Goal: Information Seeking & Learning: Learn about a topic

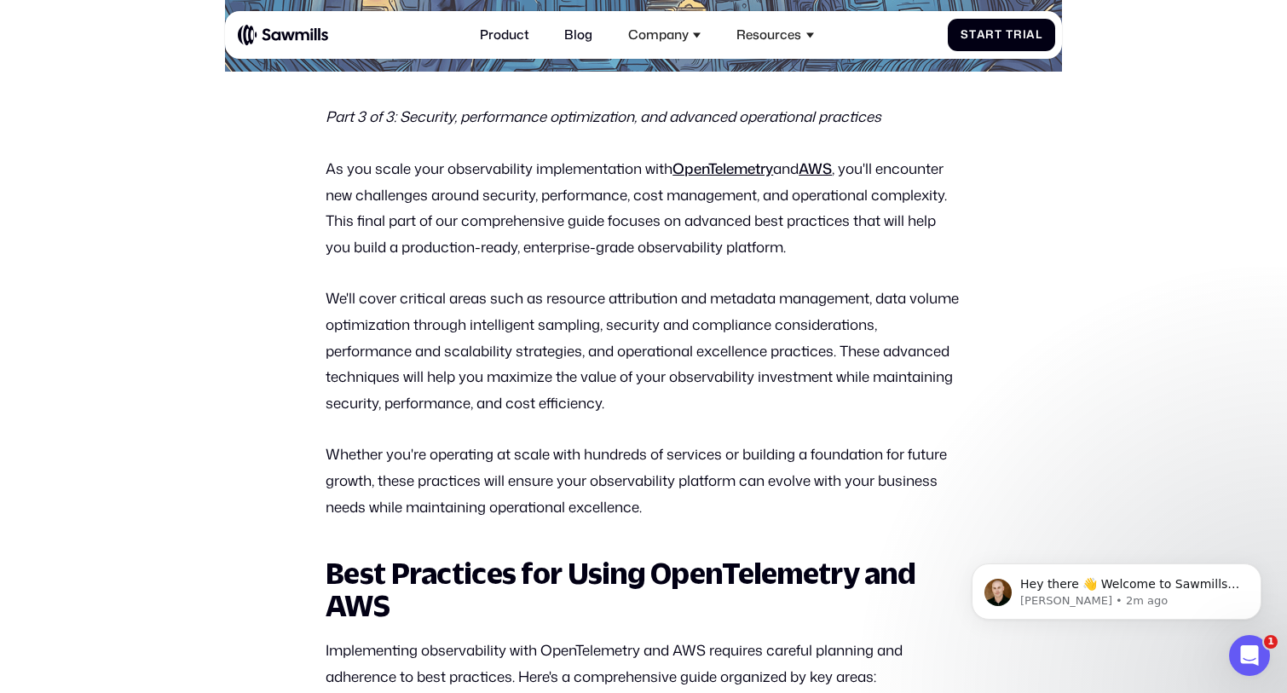
scroll to position [735, 0]
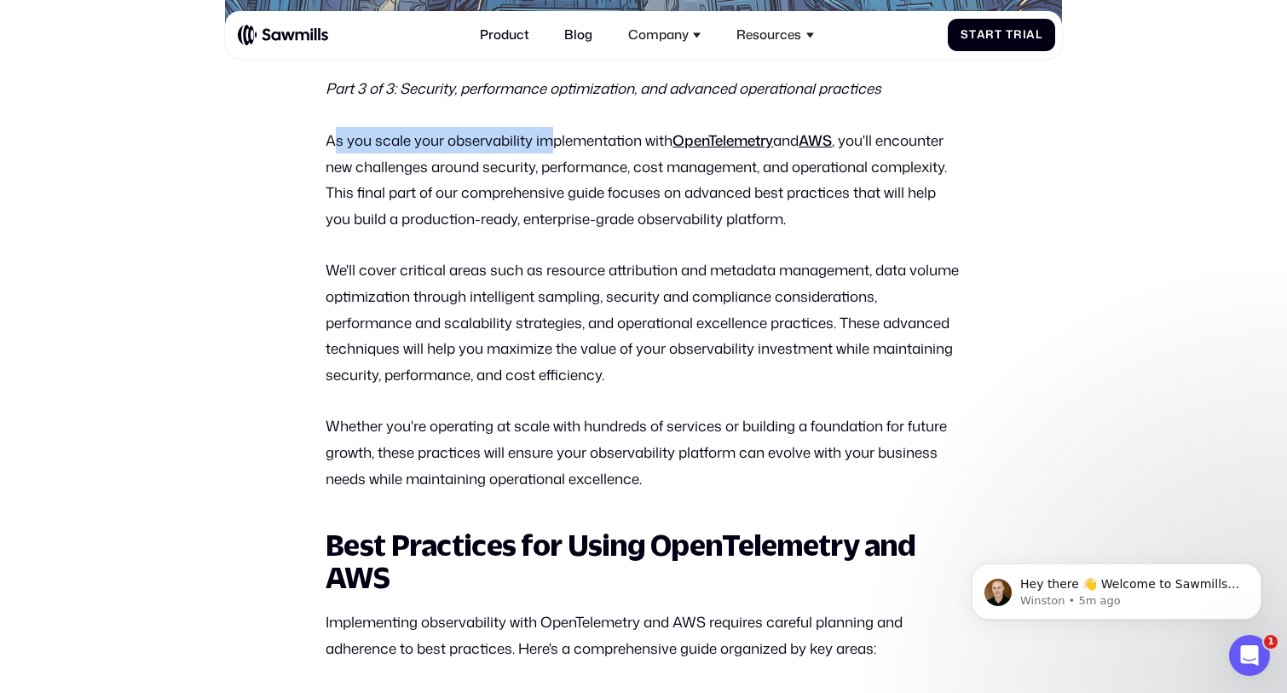
drag, startPoint x: 332, startPoint y: 138, endPoint x: 557, endPoint y: 139, distance: 225.8
click at [557, 139] on p "As you scale your observability implementation with OpenTelemetry and AWS , you…" at bounding box center [644, 179] width 636 height 104
drag, startPoint x: 308, startPoint y: 139, endPoint x: 593, endPoint y: 147, distance: 285.6
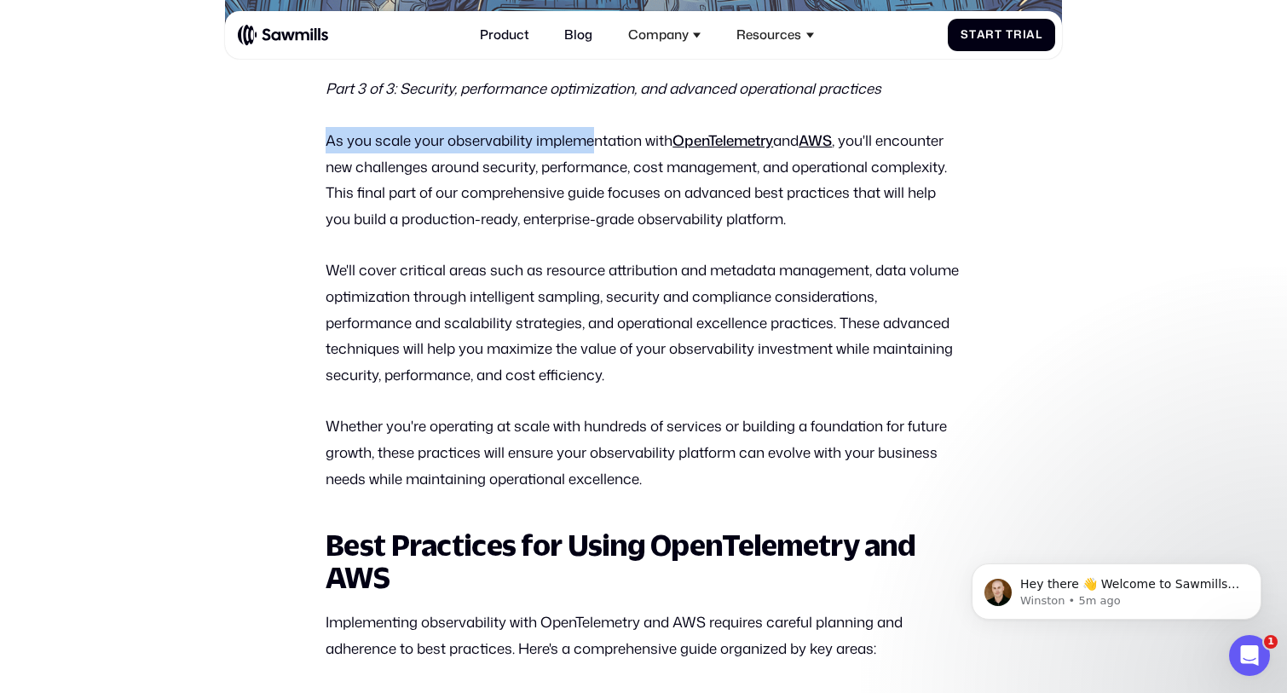
click at [593, 147] on p "As you scale your observability implementation with OpenTelemetry and AWS , you…" at bounding box center [644, 179] width 636 height 104
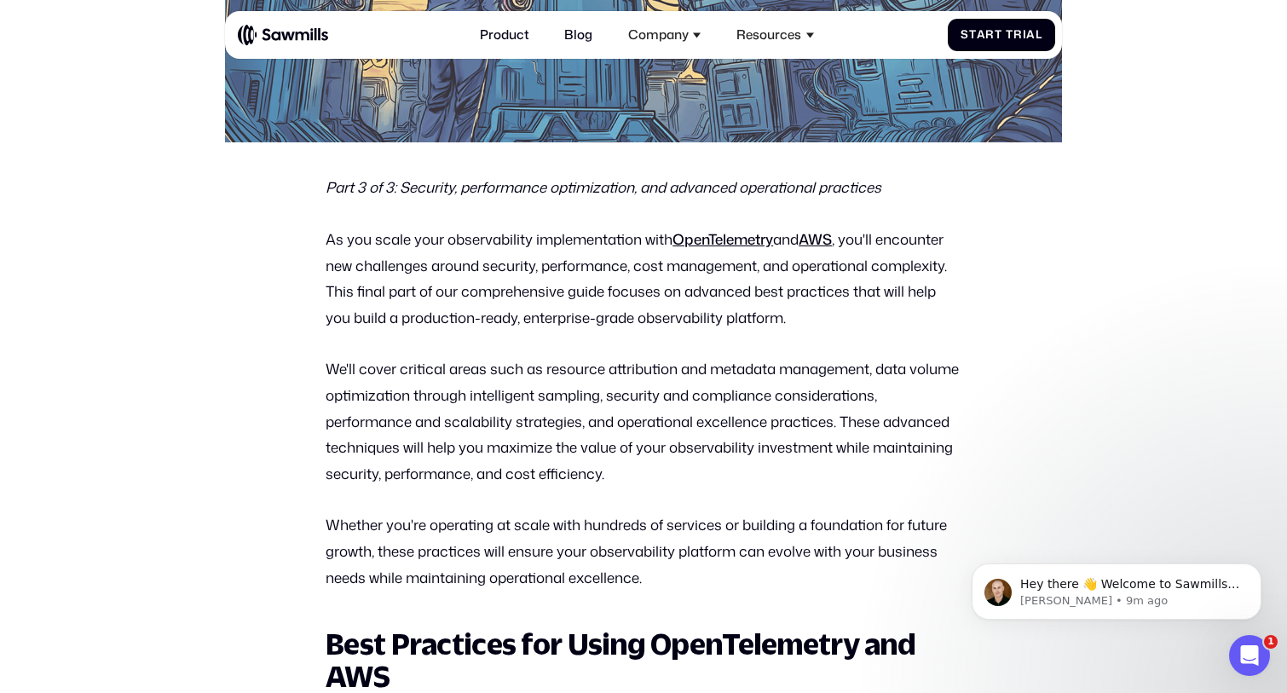
scroll to position [634, 0]
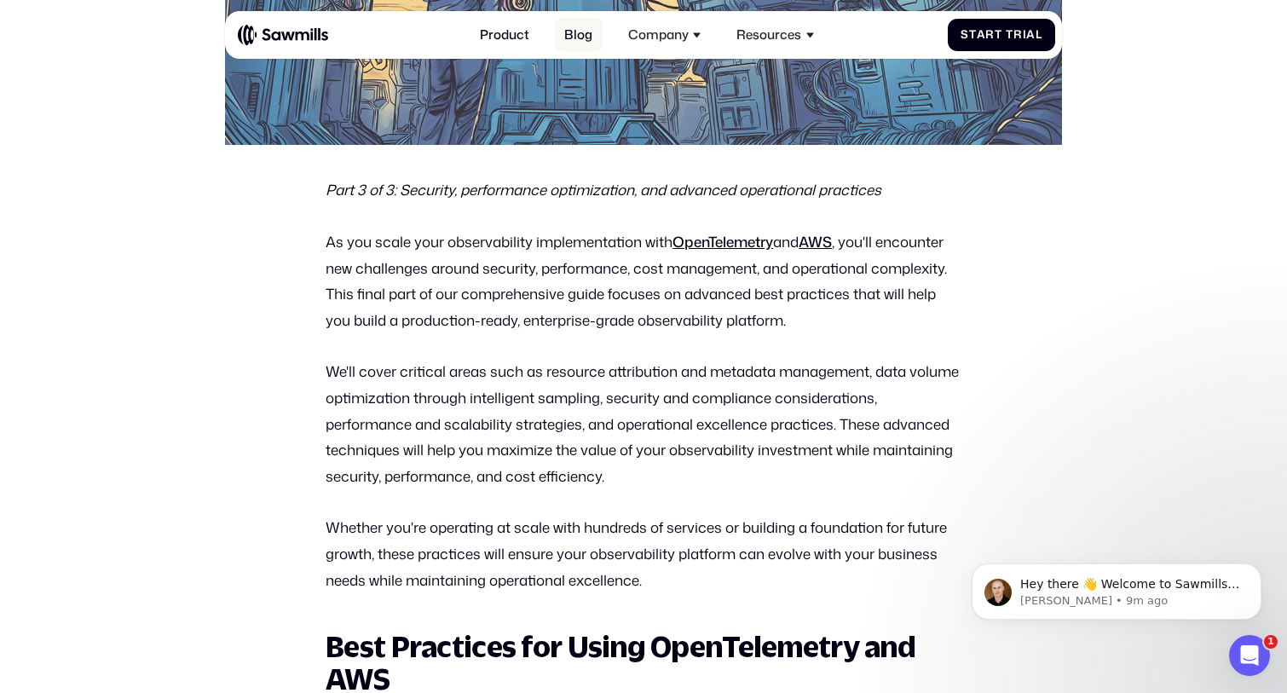
click at [588, 51] on link "Blog" at bounding box center [579, 35] width 48 height 35
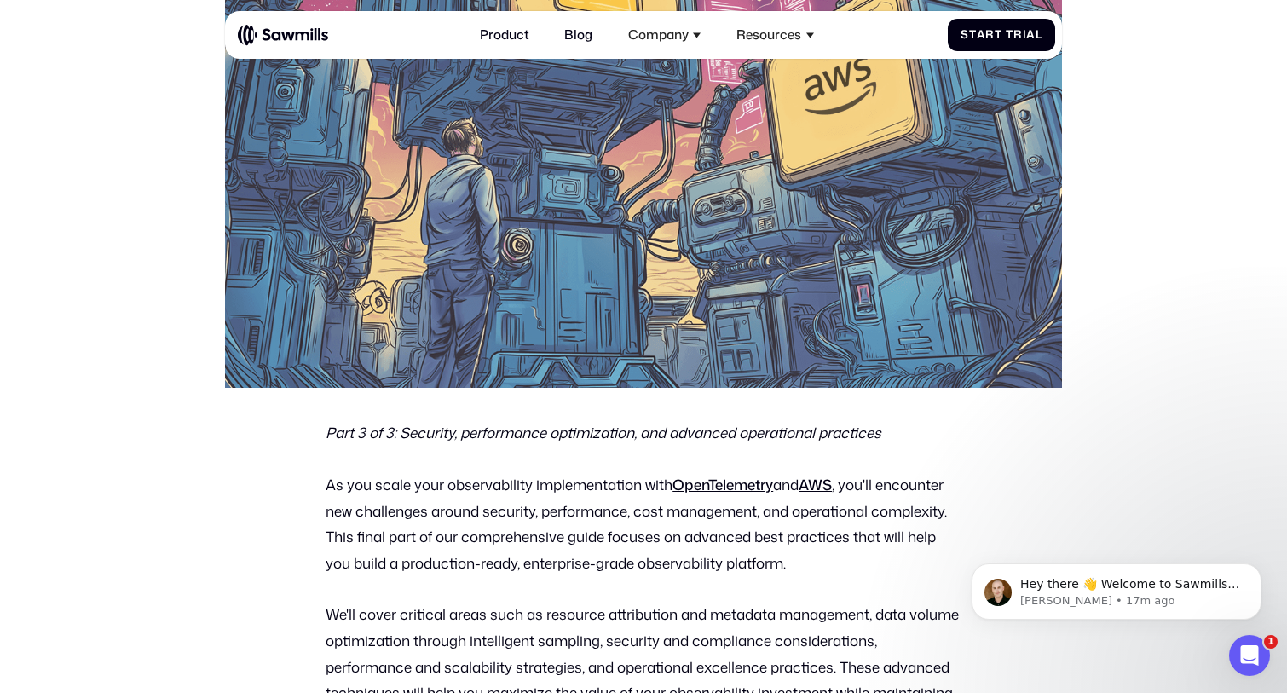
scroll to position [0, 0]
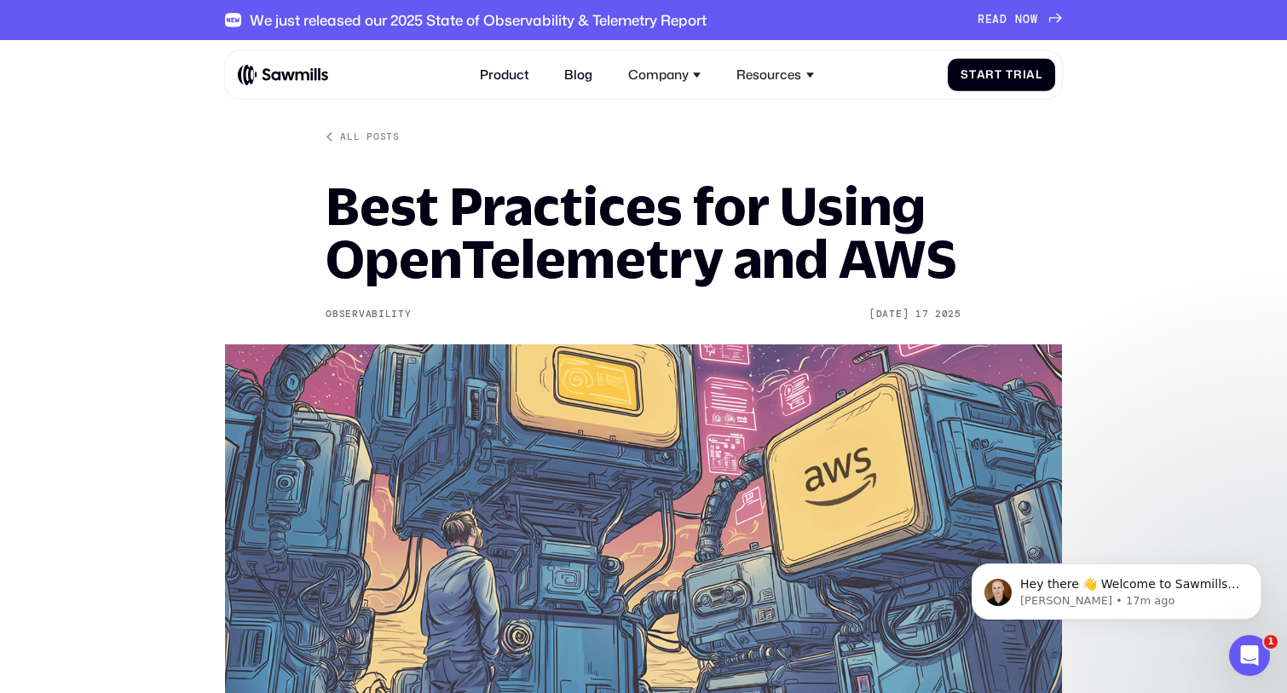
click at [470, 245] on h1 "Best Practices for Using OpenTelemetry and AWS" at bounding box center [644, 232] width 636 height 104
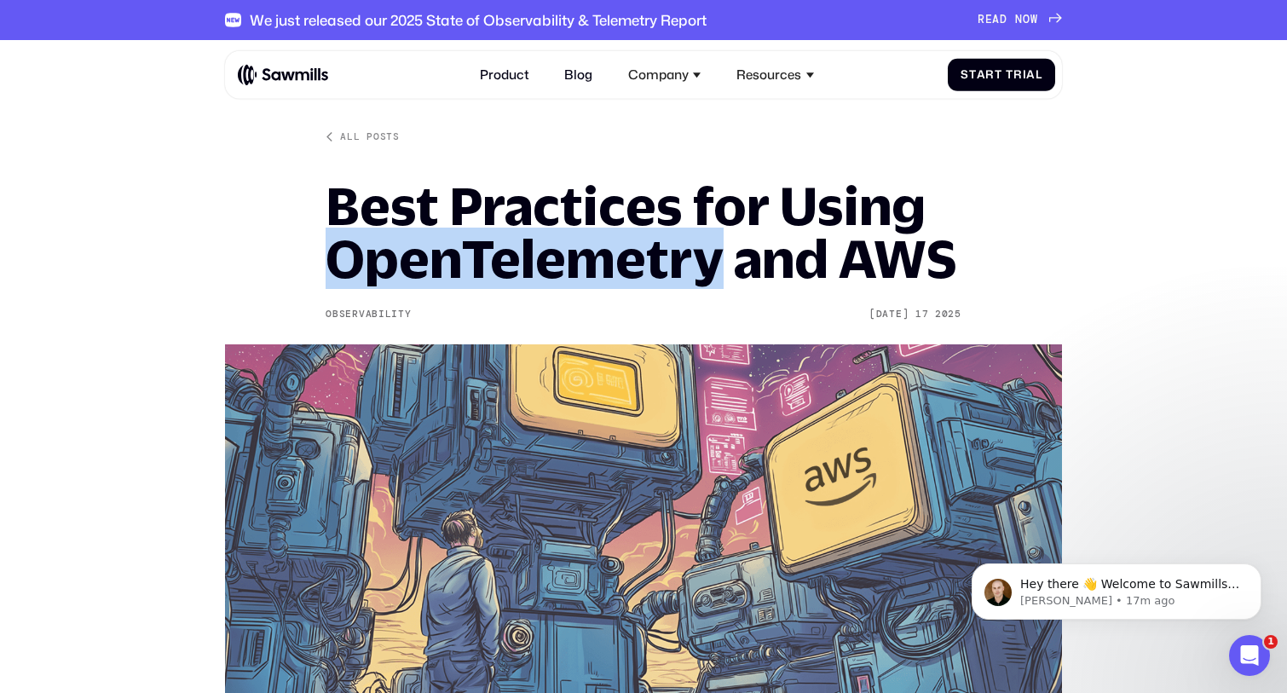
click at [470, 245] on h1 "Best Practices for Using OpenTelemetry and AWS" at bounding box center [644, 232] width 636 height 104
copy h1 "OpenTelemetry"
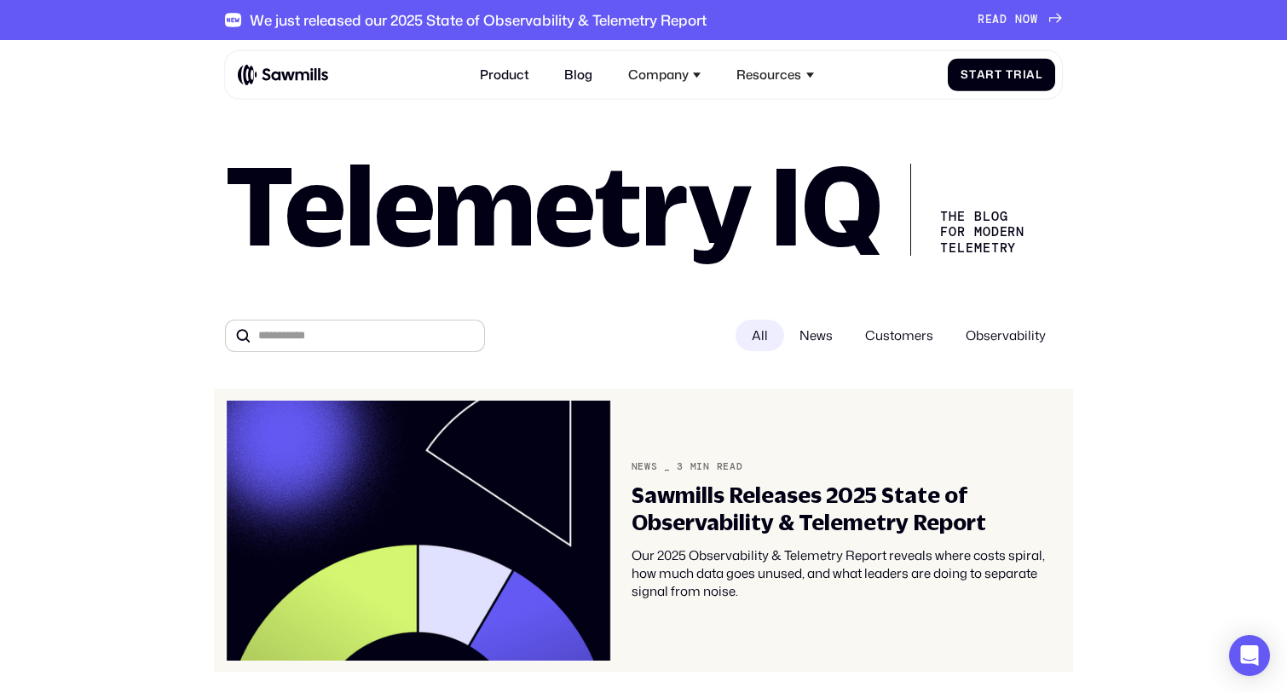
click at [833, 513] on div "Sawmills Releases 2025 State of Observability & Telemetry Report" at bounding box center [847, 508] width 430 height 53
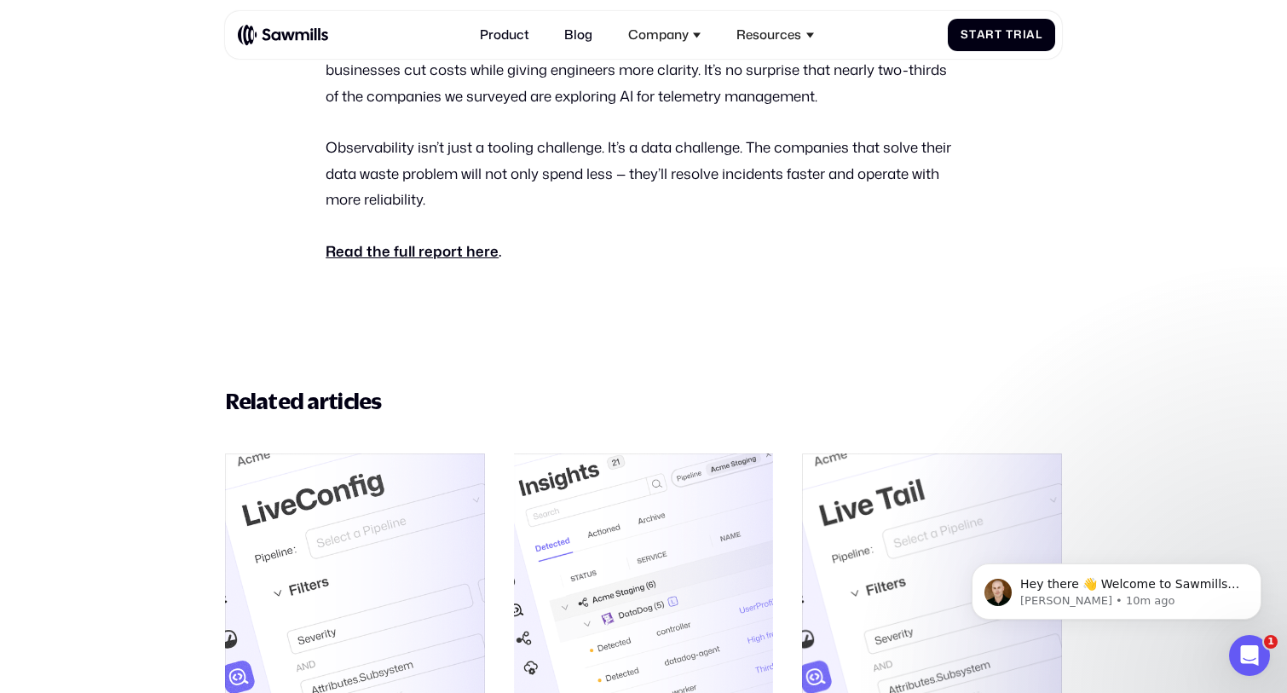
scroll to position [1796, 0]
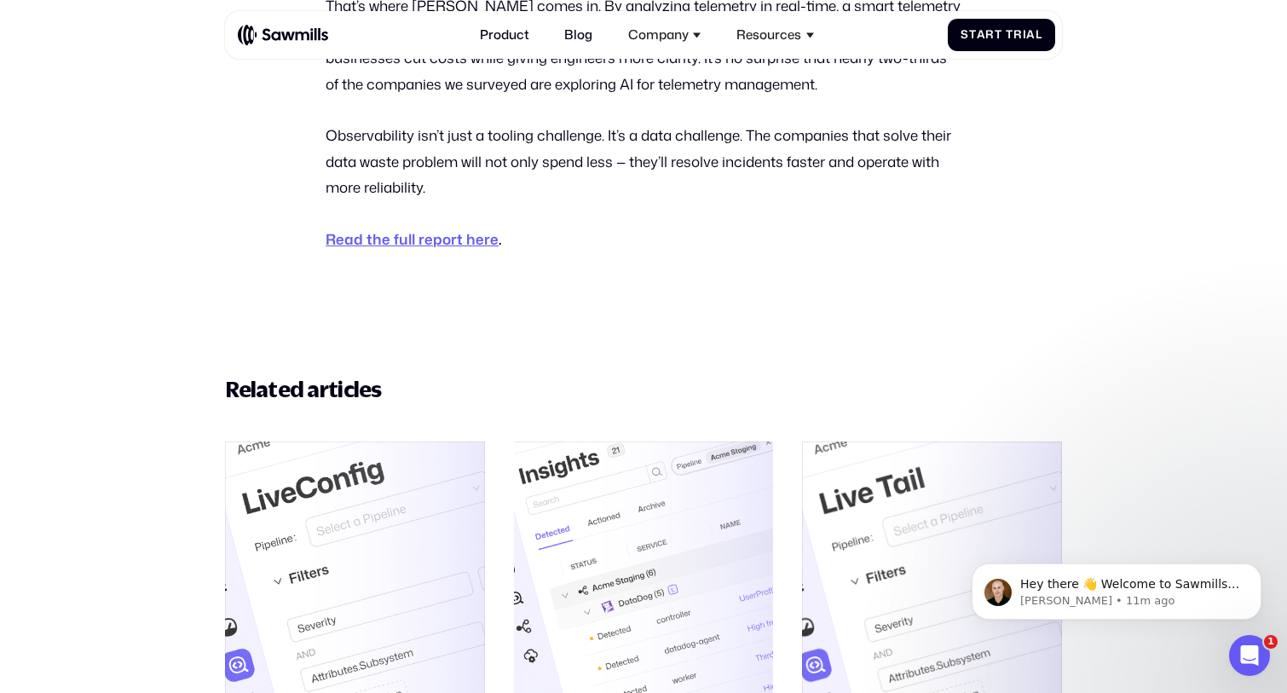
click at [481, 241] on strong "Read the full report here" at bounding box center [412, 238] width 173 height 20
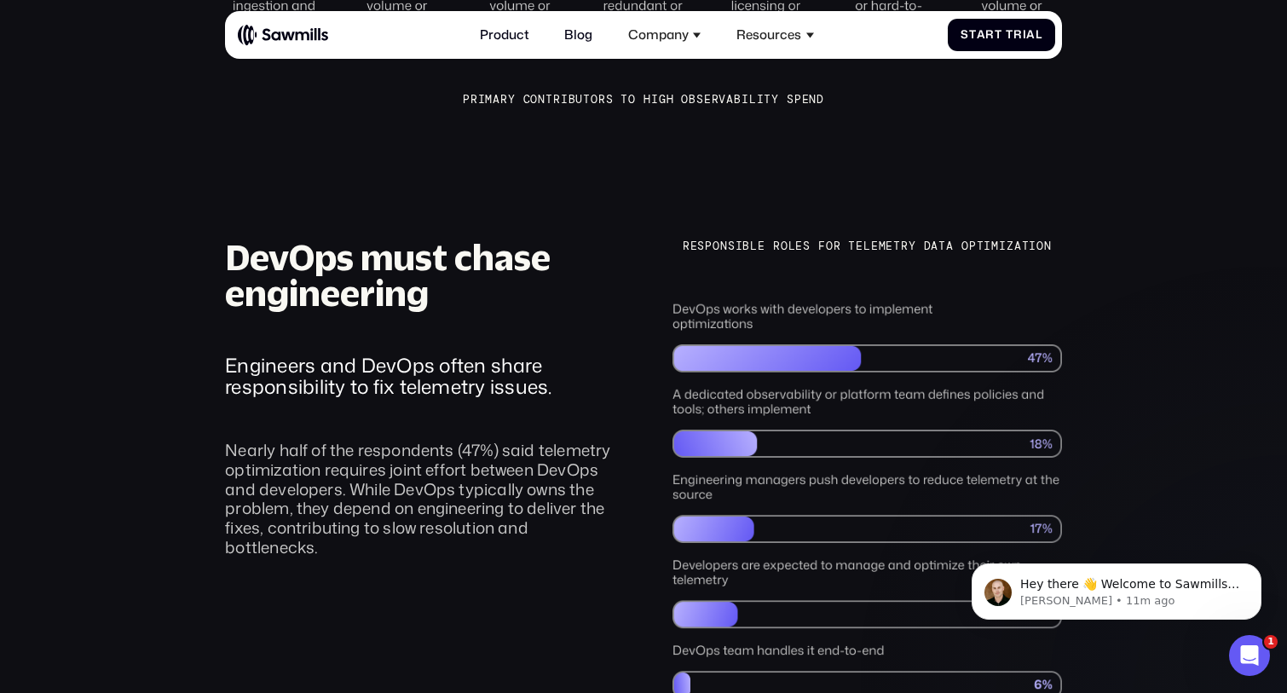
scroll to position [1780, 0]
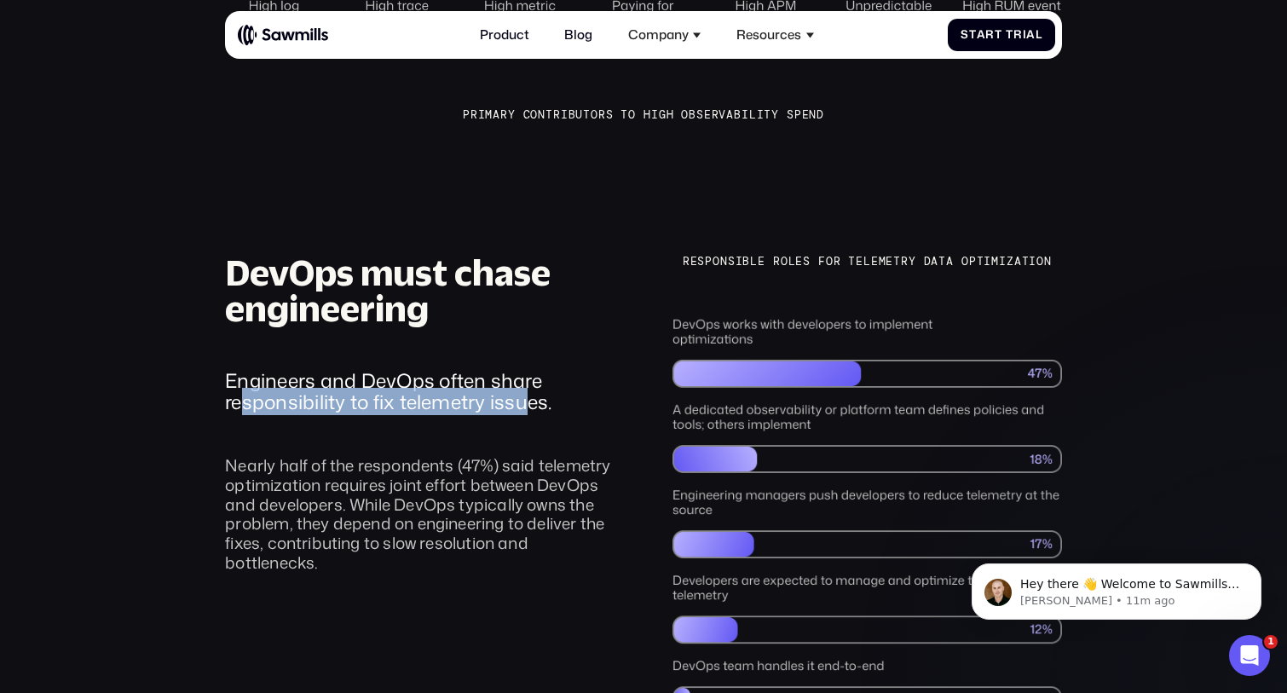
drag, startPoint x: 246, startPoint y: 359, endPoint x: 523, endPoint y: 358, distance: 277.0
click at [523, 370] on div "Engineers and DevOps often share responsibility to fix telemetry issues." at bounding box center [419, 391] width 389 height 43
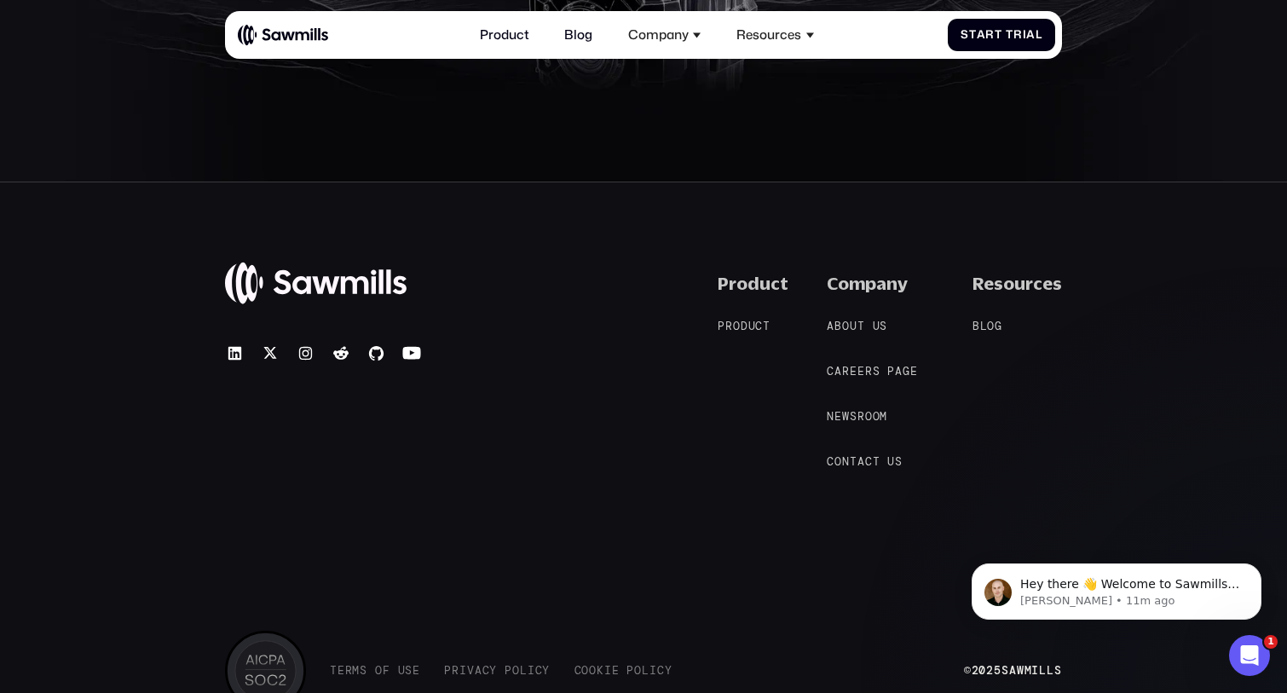
scroll to position [4025, 0]
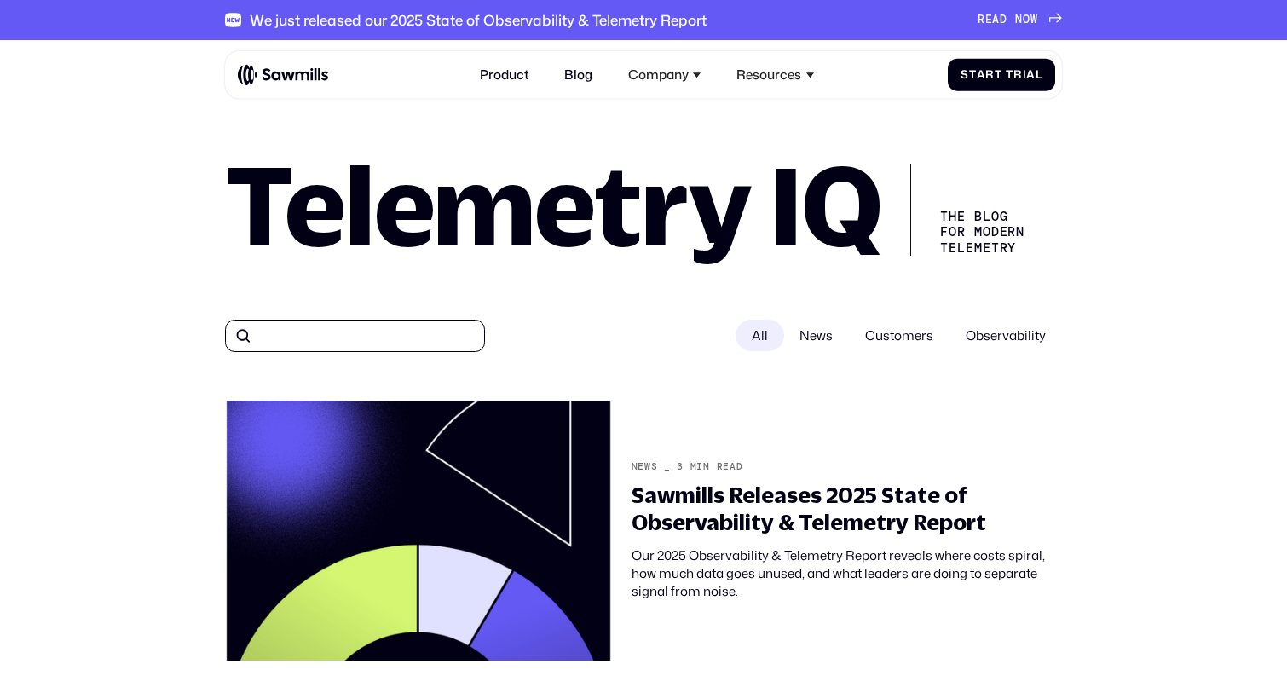
click at [319, 335] on input "All" at bounding box center [355, 336] width 260 height 32
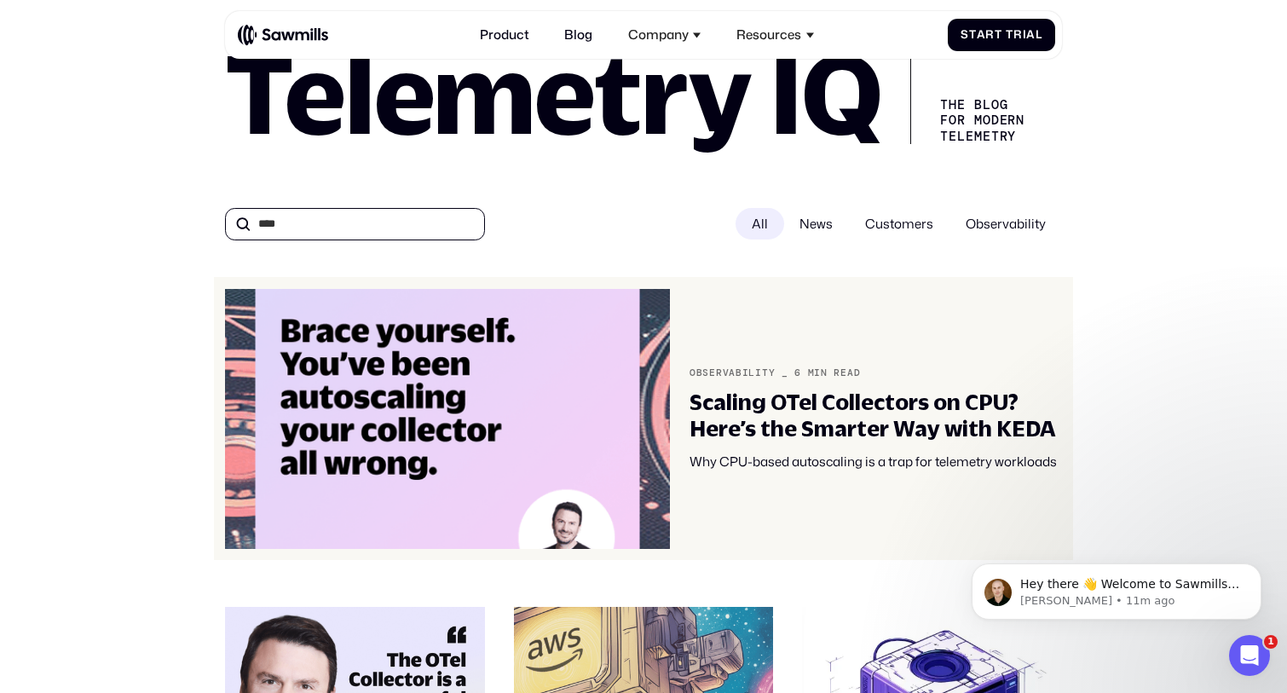
scroll to position [143, 0]
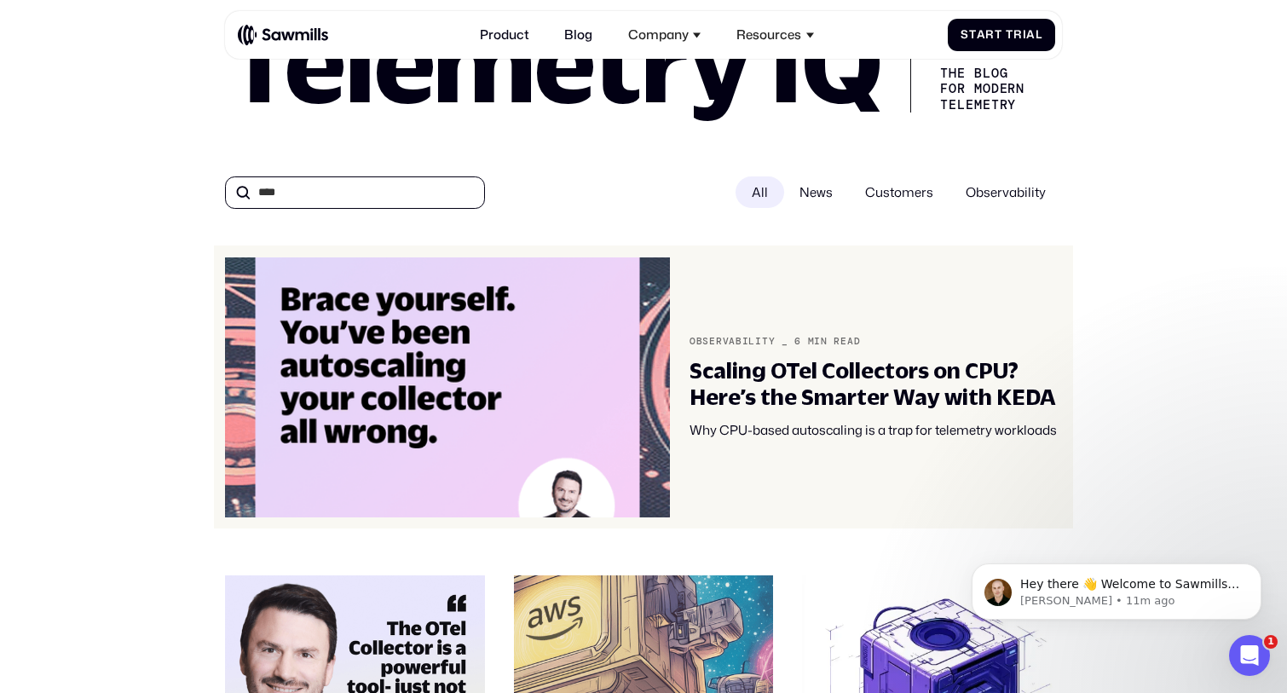
type input "****"
click at [903, 386] on div "Scaling OTel Collectors on CPU? Here’s the Smarter Way with KEDA" at bounding box center [875, 383] width 372 height 53
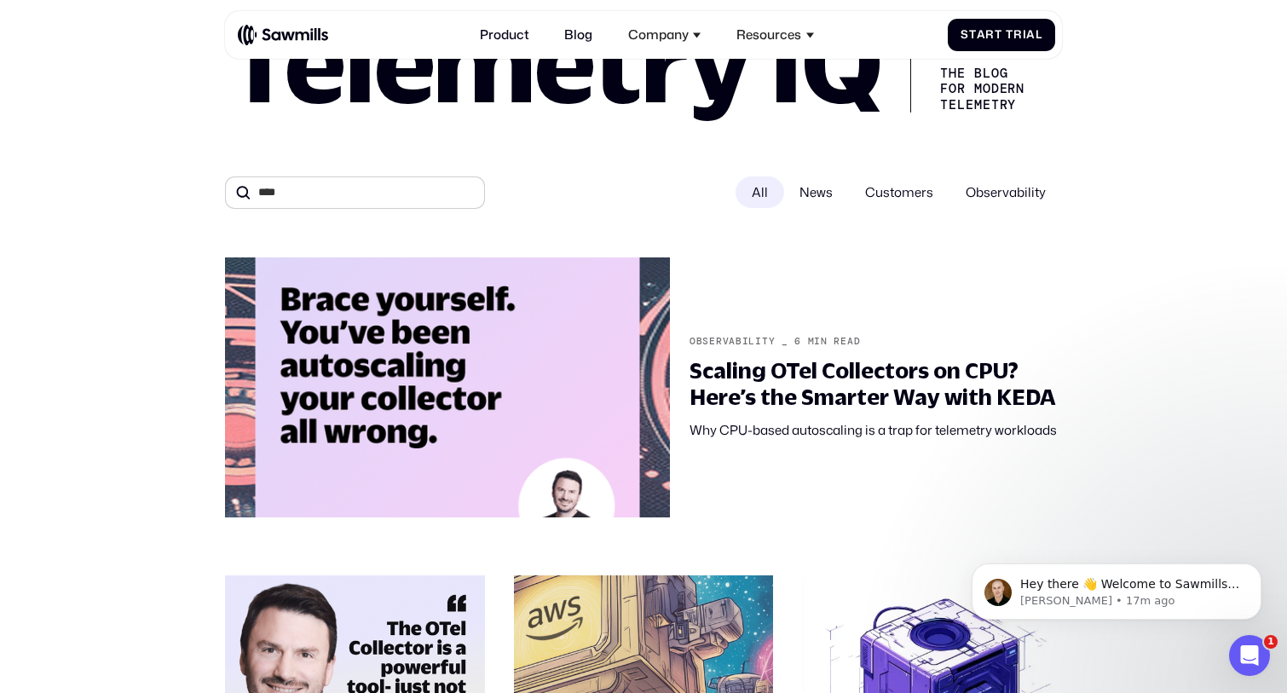
scroll to position [0, 0]
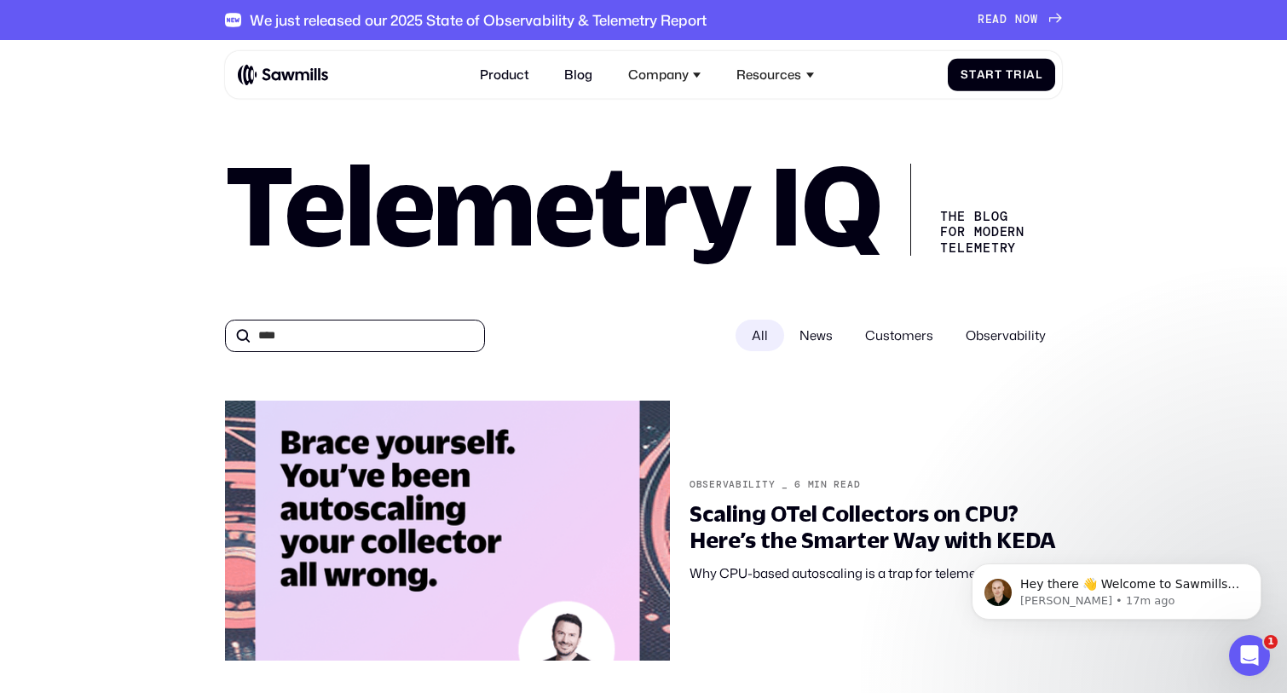
click at [401, 343] on input "****" at bounding box center [355, 336] width 260 height 32
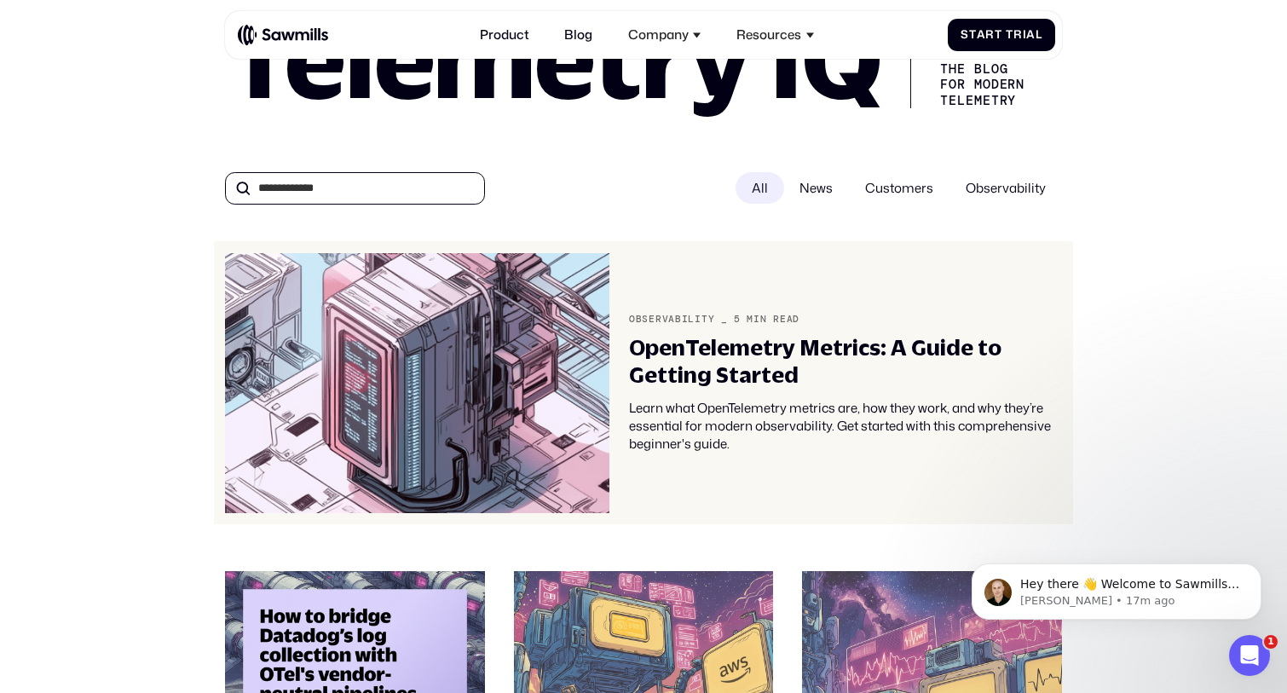
scroll to position [159, 0]
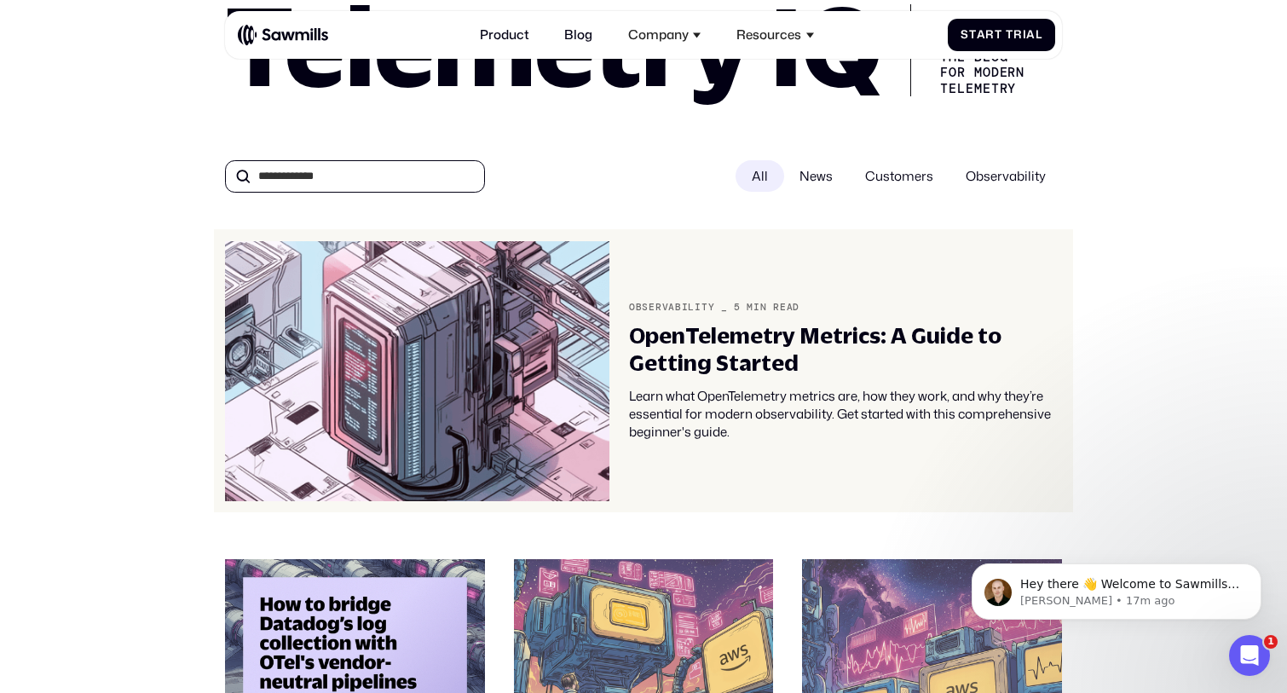
type input "**********"
click at [763, 341] on div "OpenTelemetry Metrics: A Guide to Getting Started" at bounding box center [845, 348] width 433 height 53
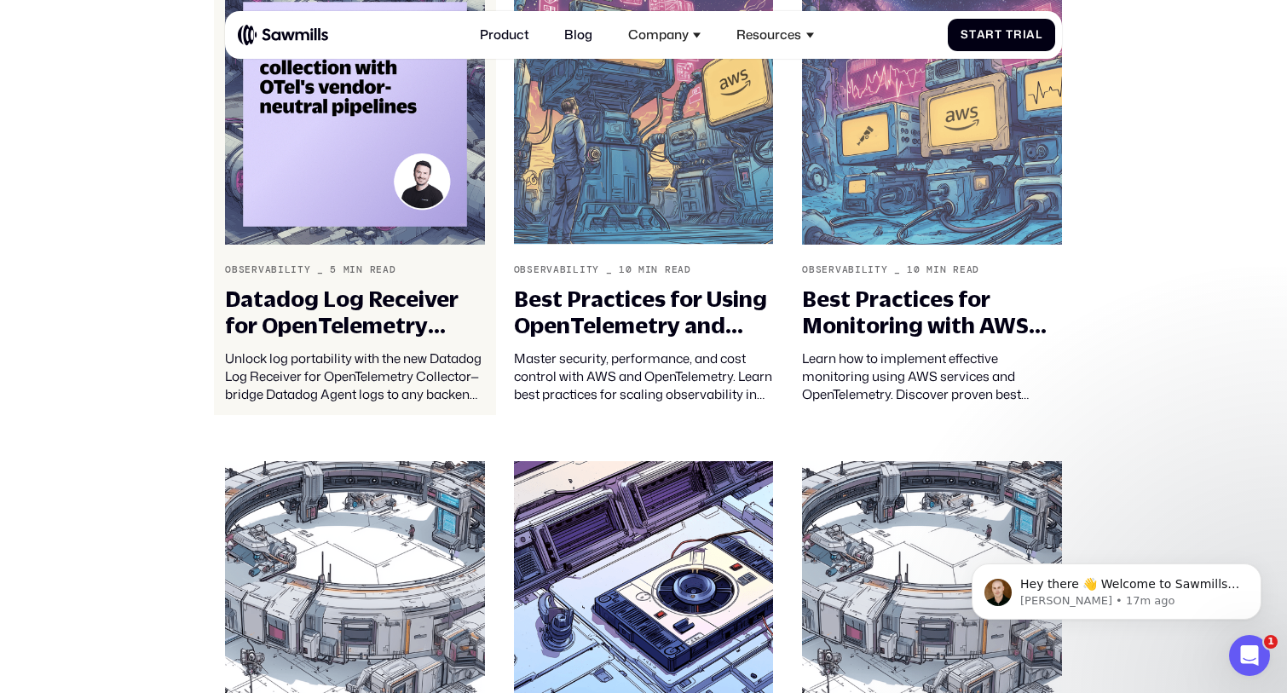
scroll to position [741, 0]
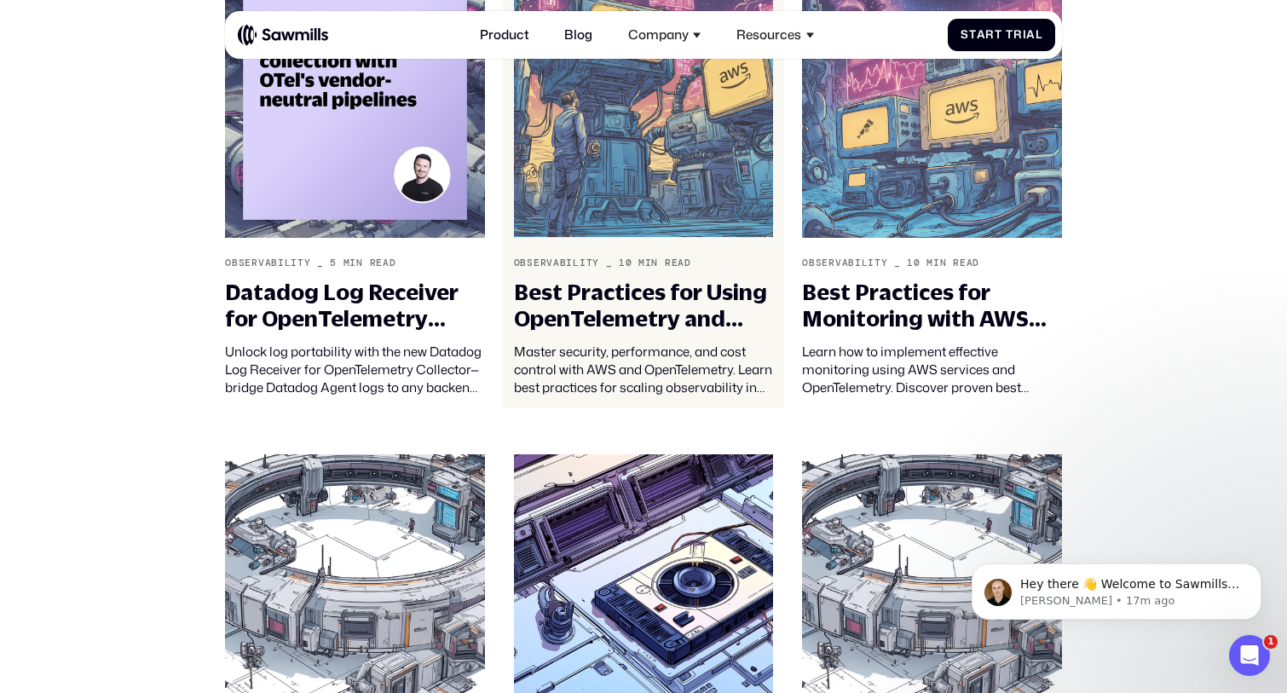
click at [643, 287] on div "Best Practices for Using OpenTelemetry and AWS" at bounding box center [644, 305] width 260 height 53
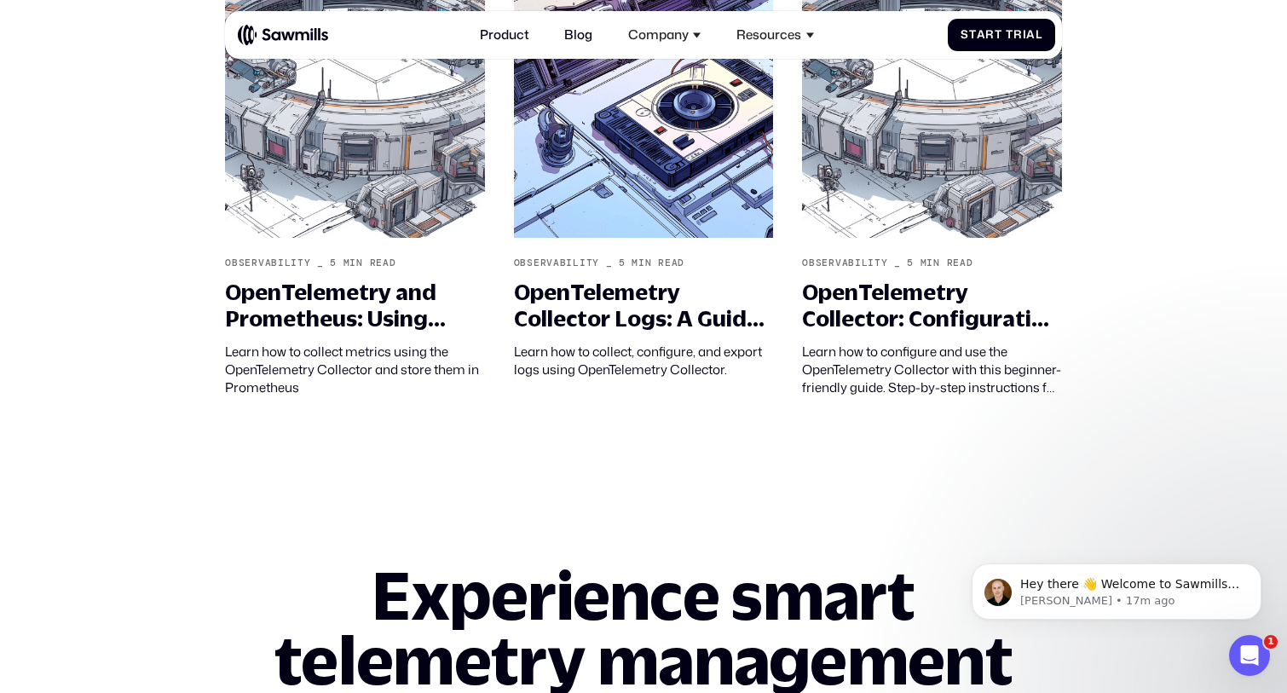
scroll to position [1366, 0]
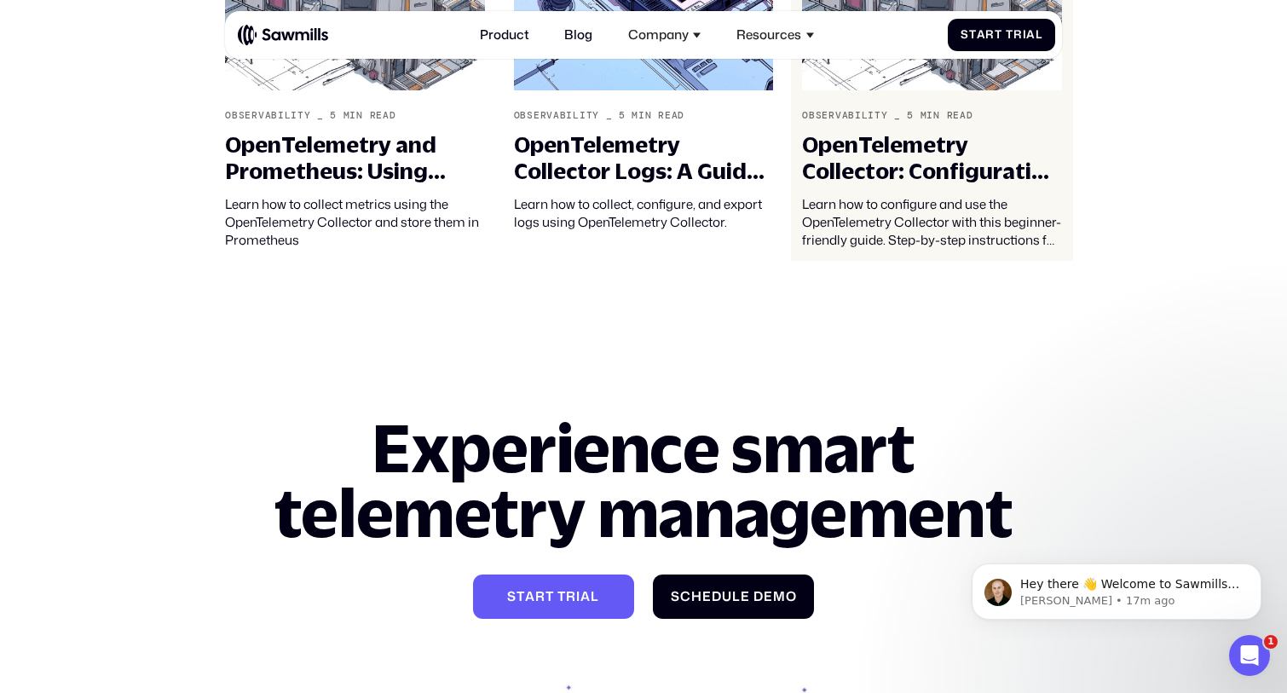
click at [893, 169] on div "OpenTelemetry Collector: Configuration and Use" at bounding box center [932, 157] width 260 height 53
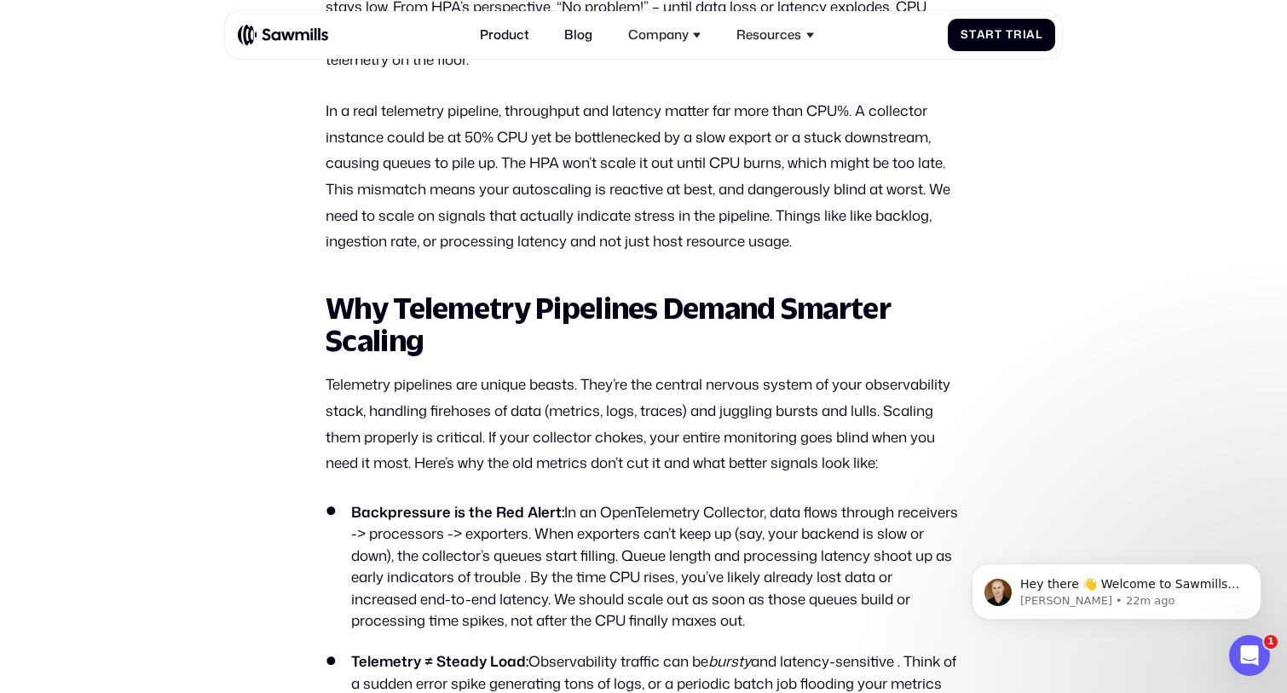
scroll to position [1583, 0]
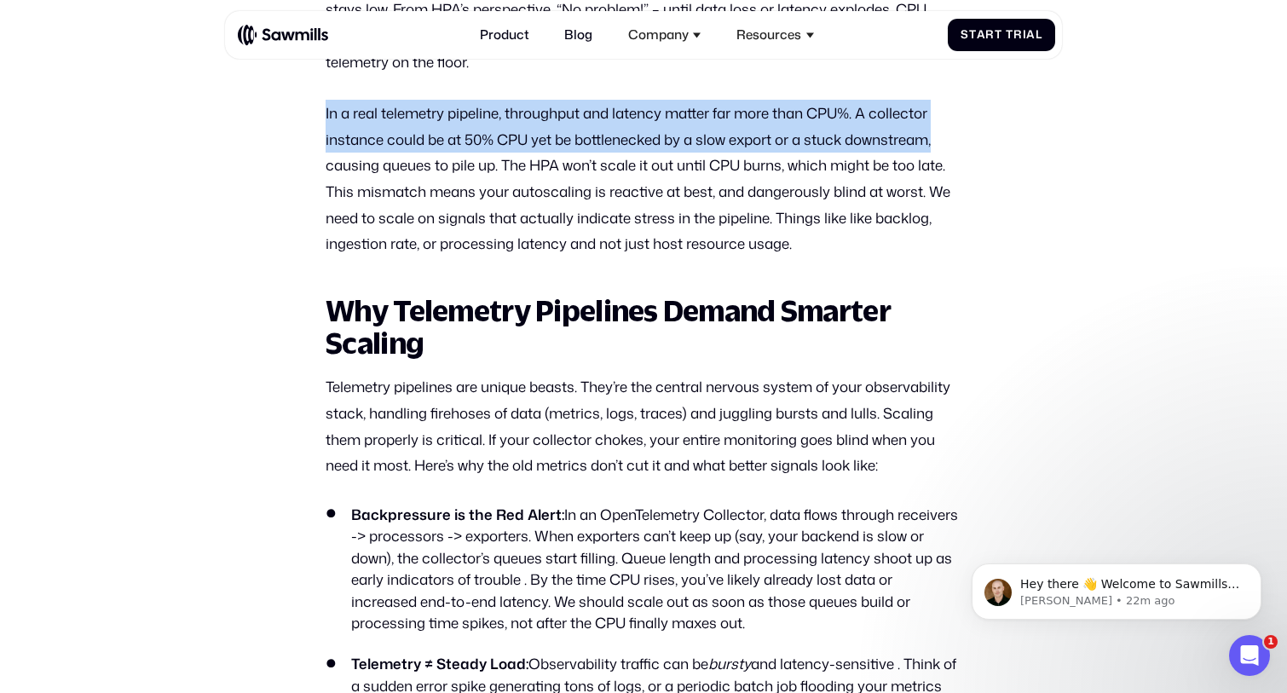
drag, startPoint x: 304, startPoint y: 137, endPoint x: 972, endPoint y: 165, distance: 667.9
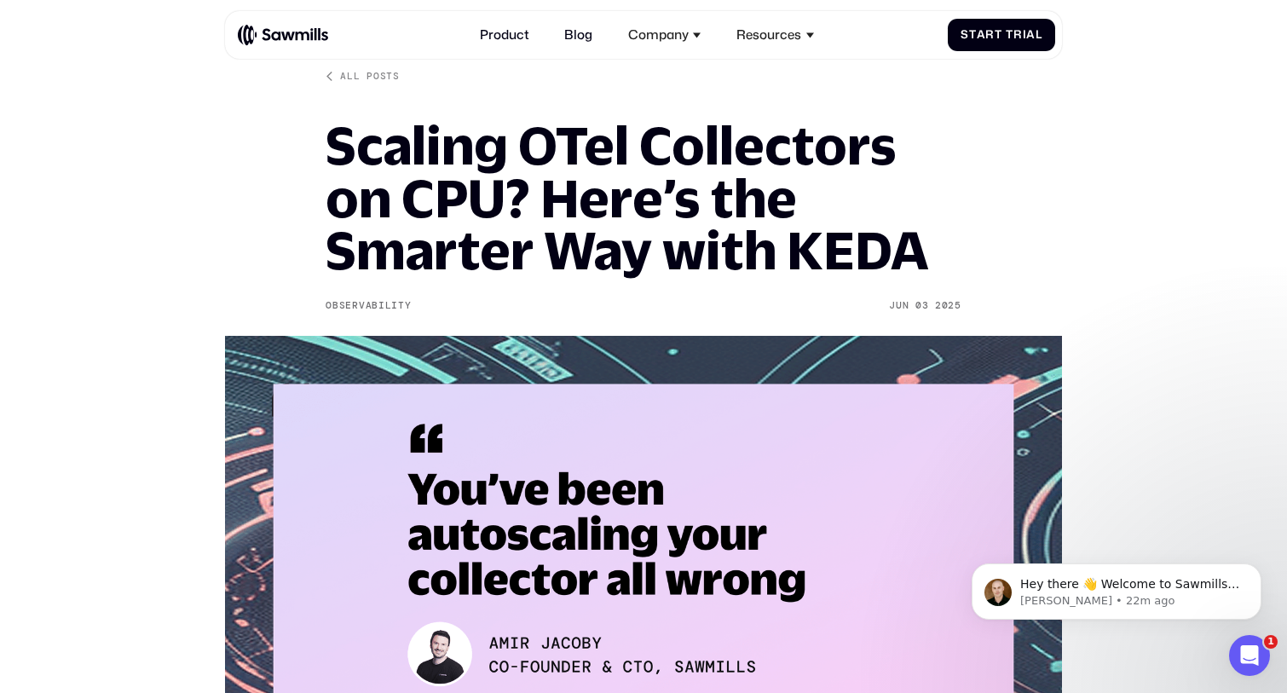
scroll to position [115, 0]
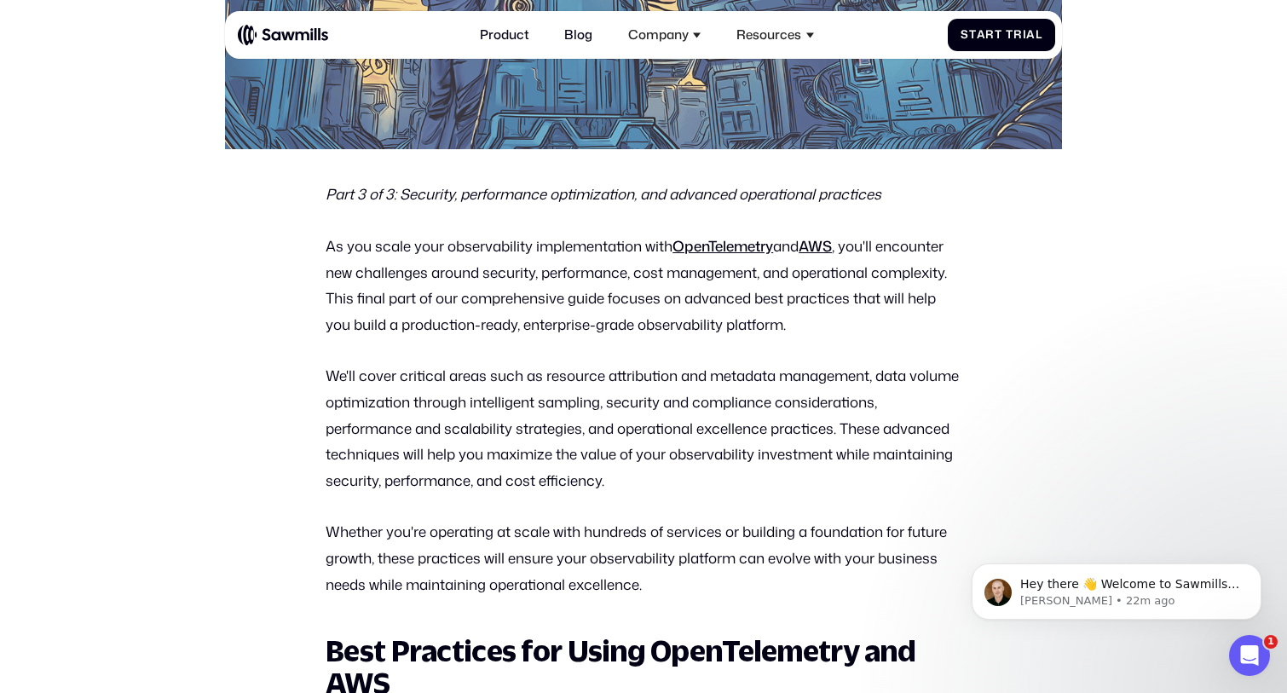
scroll to position [658, 0]
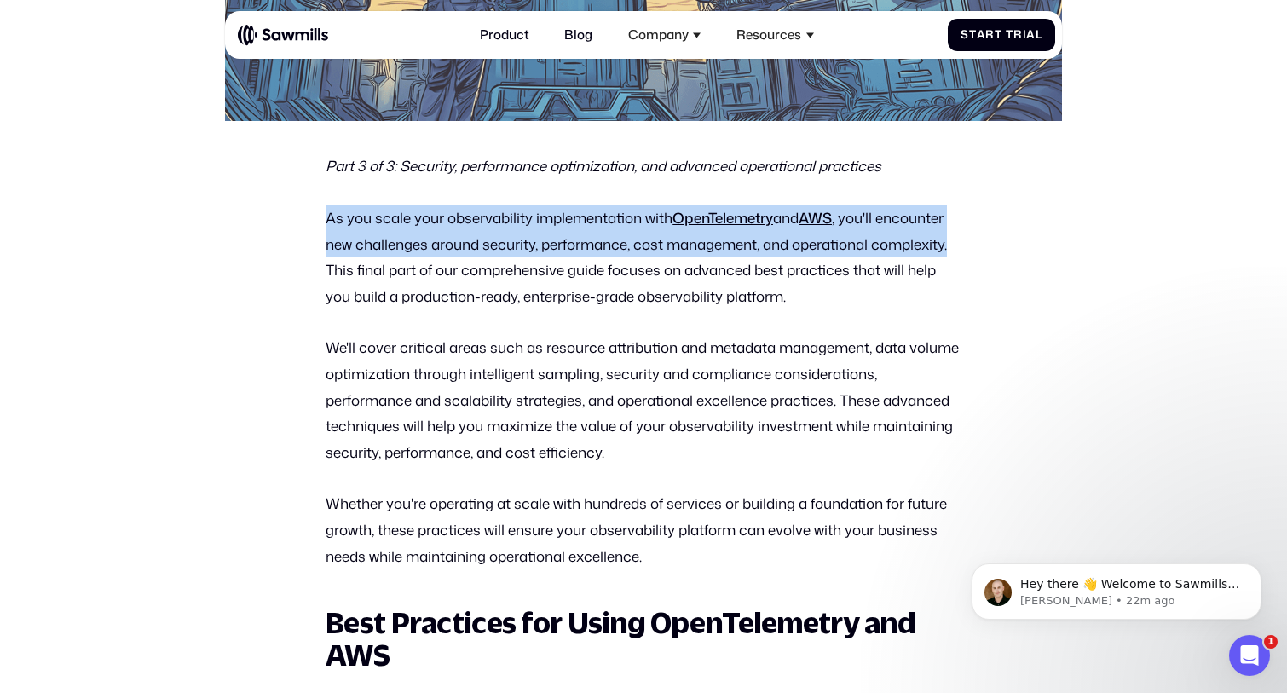
drag, startPoint x: 311, startPoint y: 215, endPoint x: 1019, endPoint y: 256, distance: 709.4
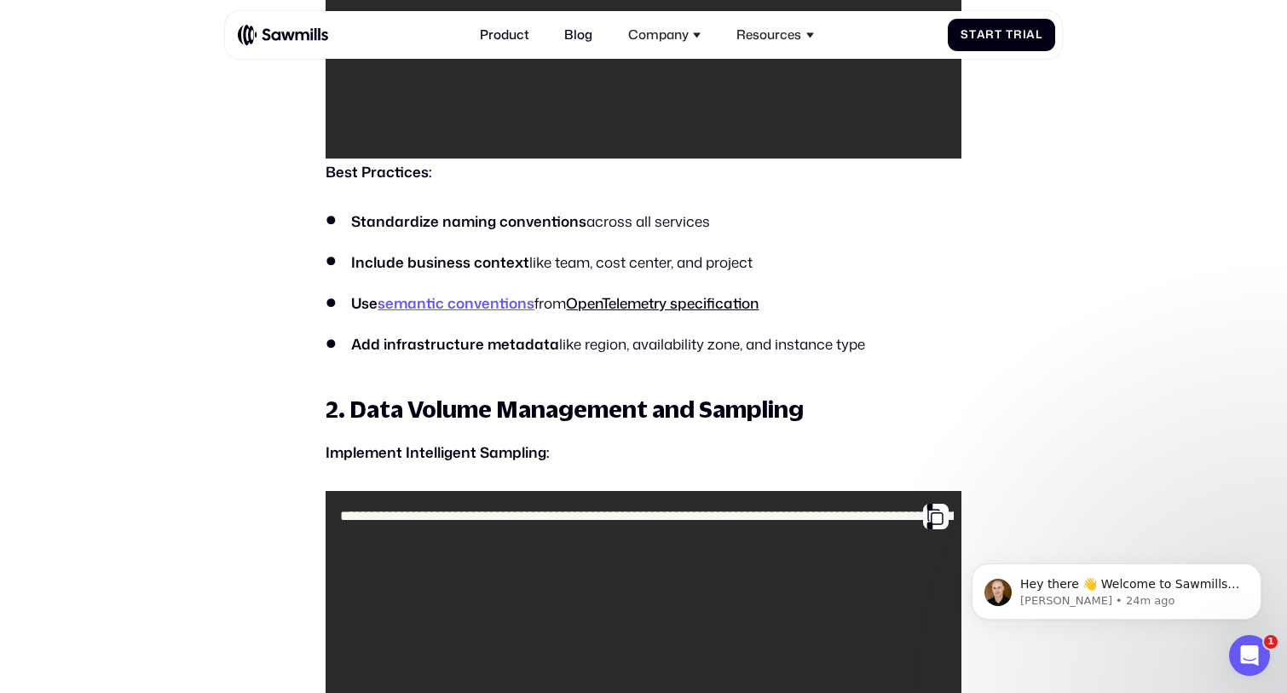
scroll to position [1738, 0]
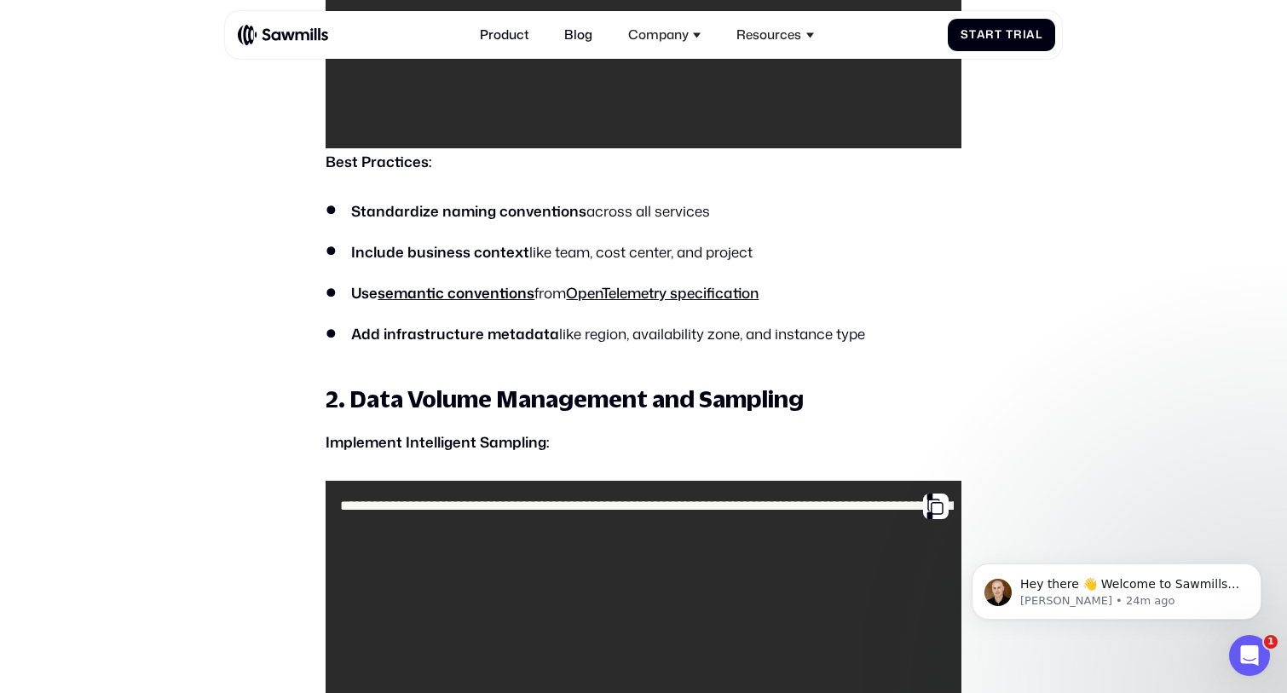
drag, startPoint x: 352, startPoint y: 207, endPoint x: 808, endPoint y: 225, distance: 456.3
click at [809, 226] on ul "Standardize naming conventions across all services Include business context lik…" at bounding box center [644, 272] width 636 height 145
click at [808, 225] on ul "Standardize naming conventions across all services Include business context lik…" at bounding box center [644, 272] width 636 height 145
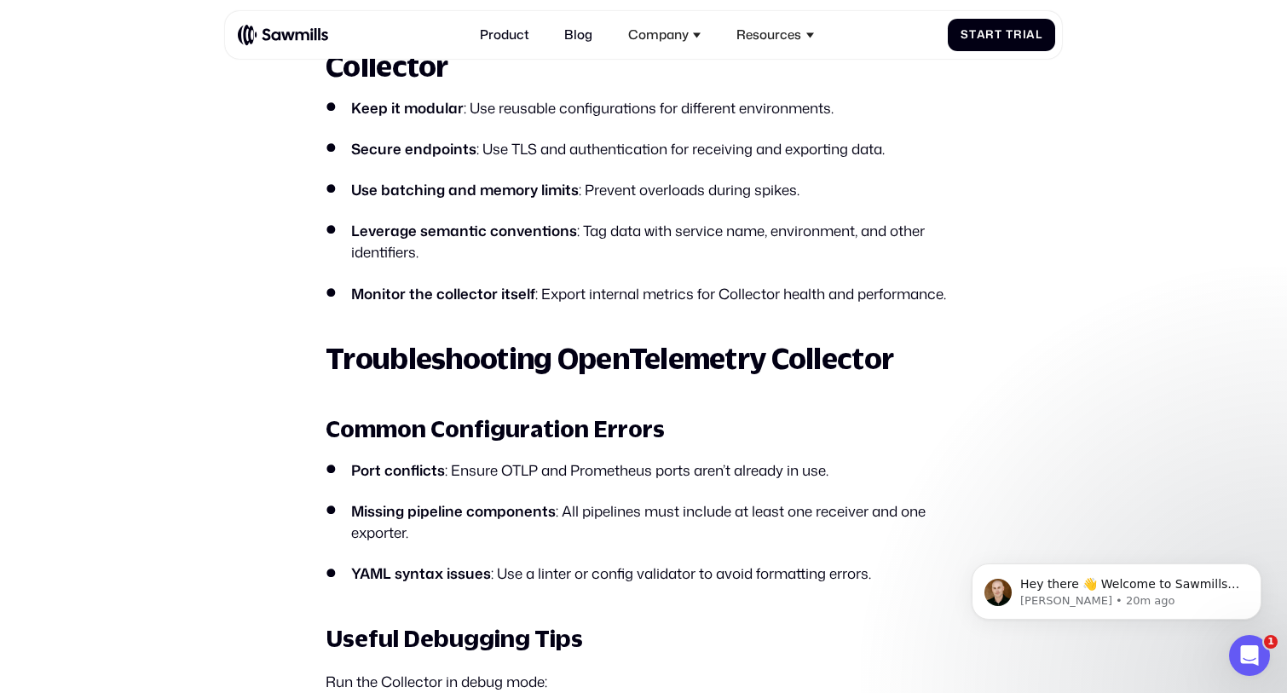
scroll to position [4728, 0]
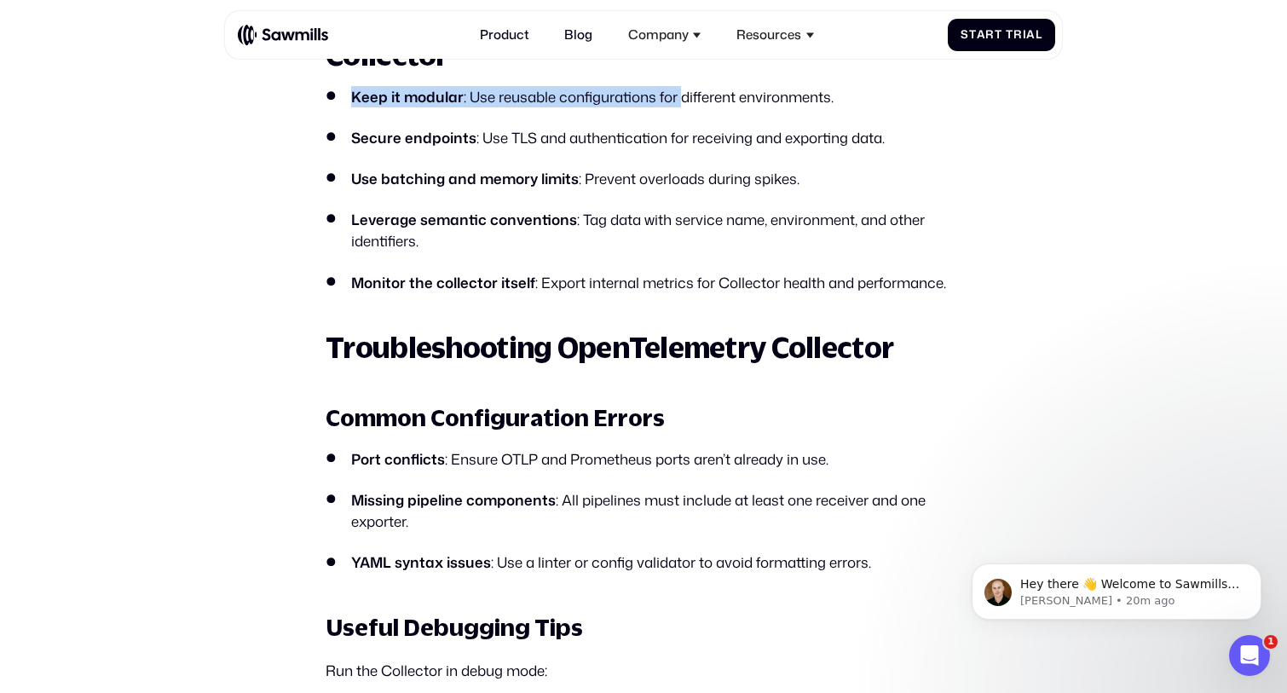
drag, startPoint x: 341, startPoint y: 187, endPoint x: 676, endPoint y: 185, distance: 334.9
click at [677, 107] on li "Keep it modular : Use reusable configurations for different environments." at bounding box center [644, 96] width 636 height 21
click at [676, 107] on li "Keep it modular : Use reusable configurations for different environments." at bounding box center [644, 96] width 636 height 21
